Goal: Information Seeking & Learning: Learn about a topic

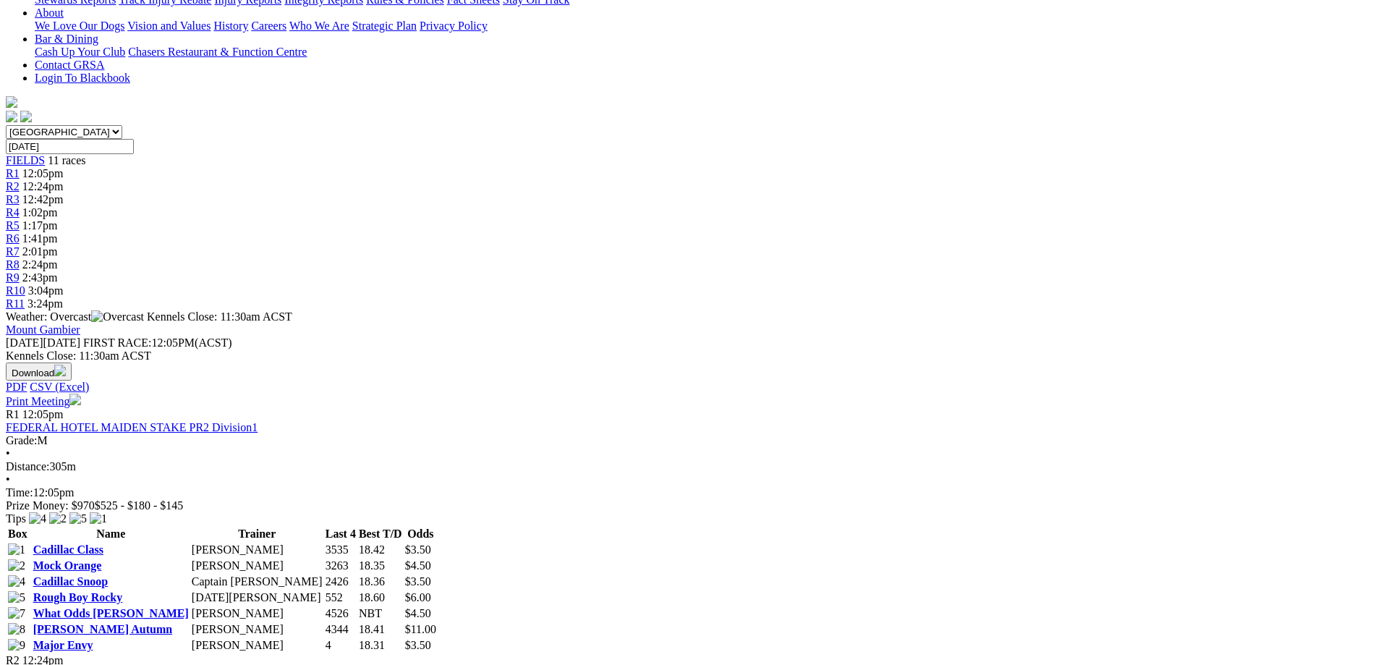
scroll to position [72, 0]
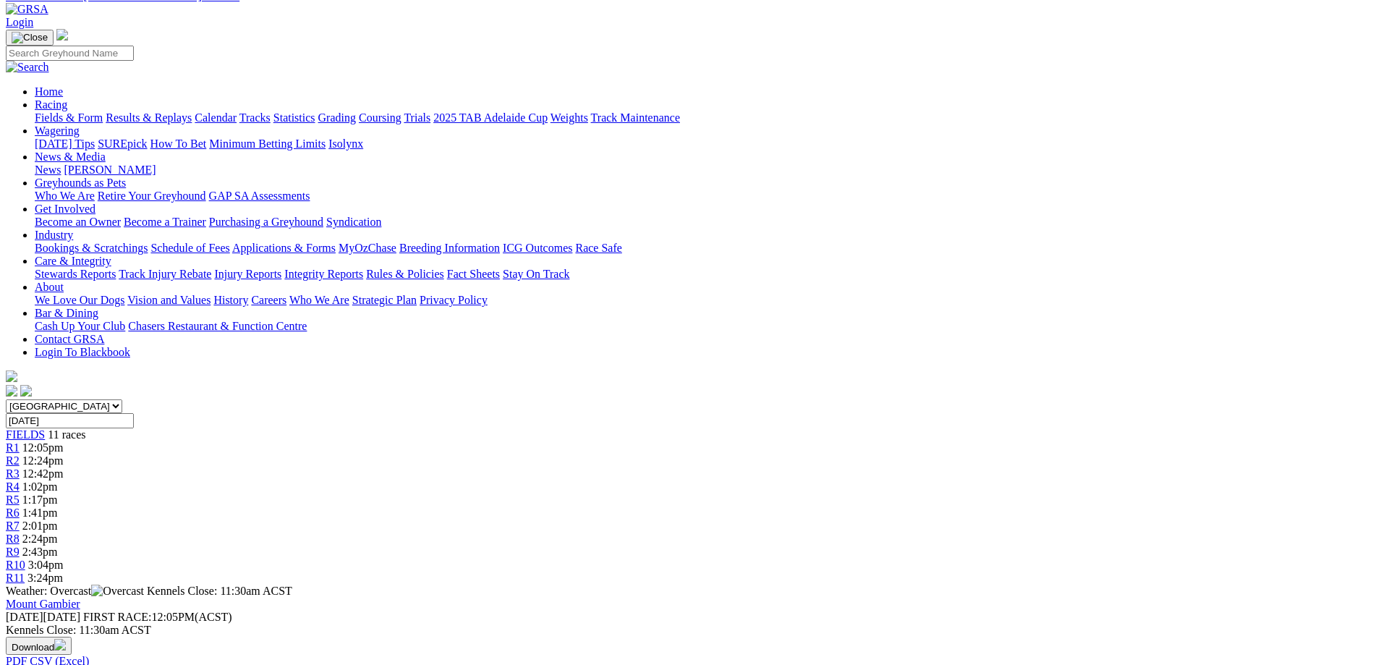
click at [599, 480] on div "R4 1:02pm" at bounding box center [689, 486] width 1367 height 13
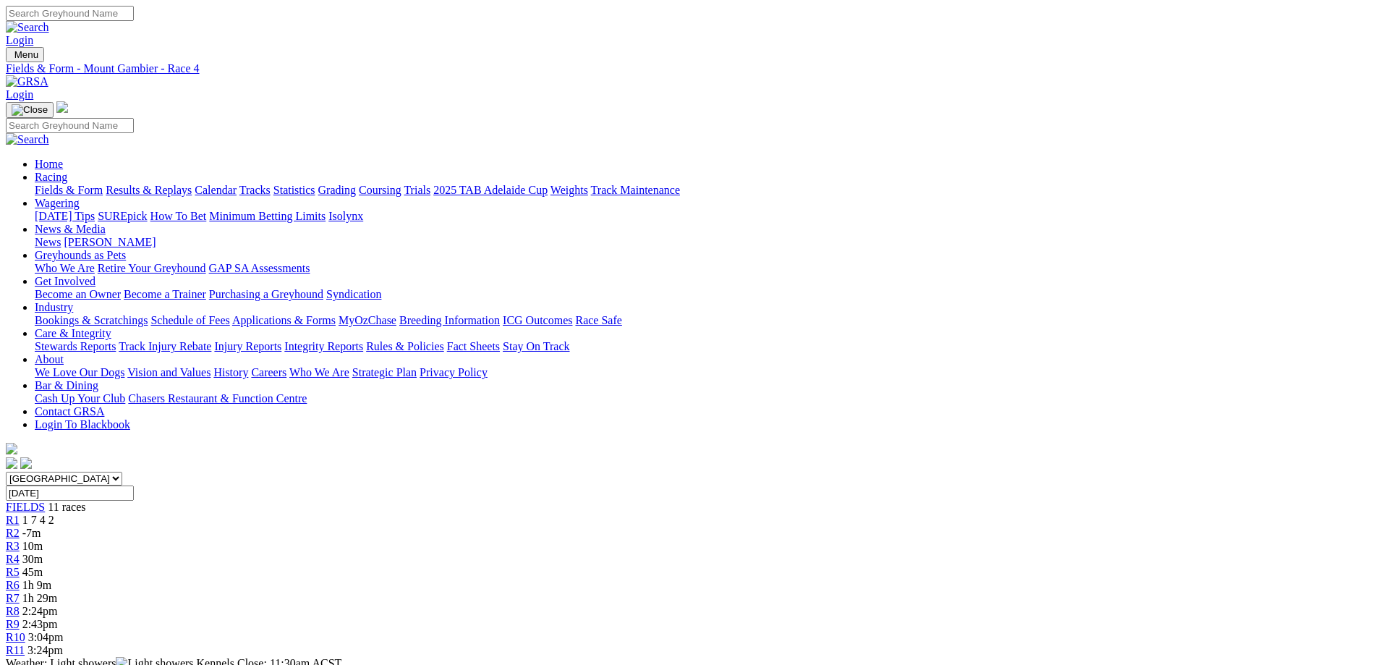
click at [20, 514] on link "R1" at bounding box center [13, 520] width 14 height 12
